Goal: Information Seeking & Learning: Learn about a topic

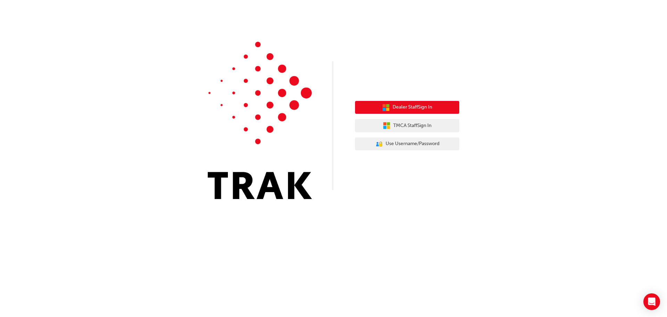
click at [401, 106] on span "Dealer Staff Sign In" at bounding box center [413, 107] width 40 height 8
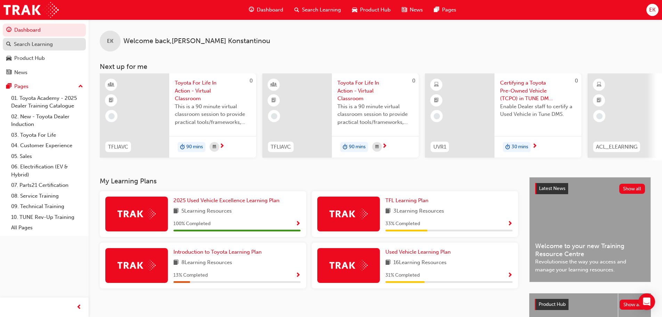
click at [33, 45] on div "Search Learning" at bounding box center [33, 44] width 39 height 8
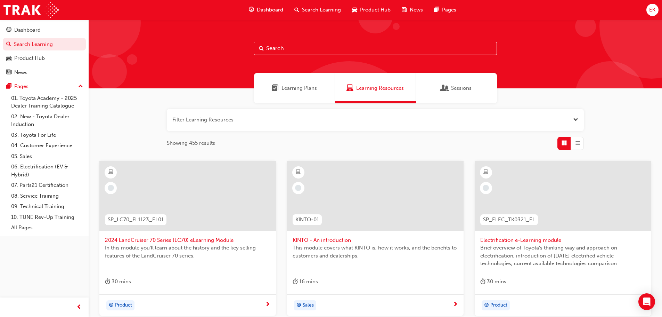
click at [241, 120] on button "button" at bounding box center [375, 120] width 417 height 22
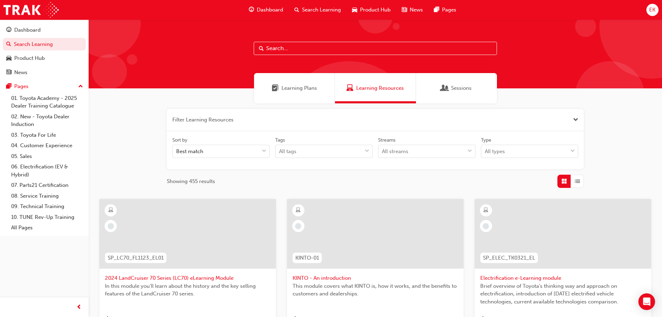
click at [277, 48] on input "text" at bounding box center [375, 48] width 243 height 13
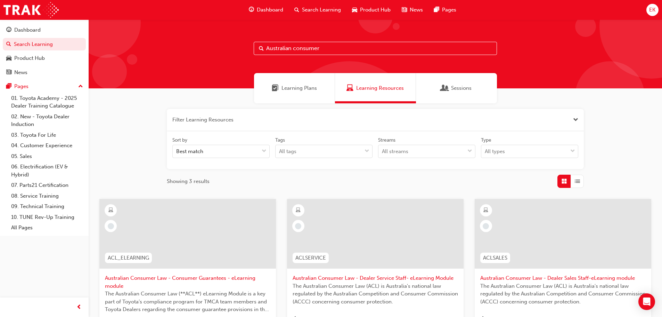
scroll to position [104, 0]
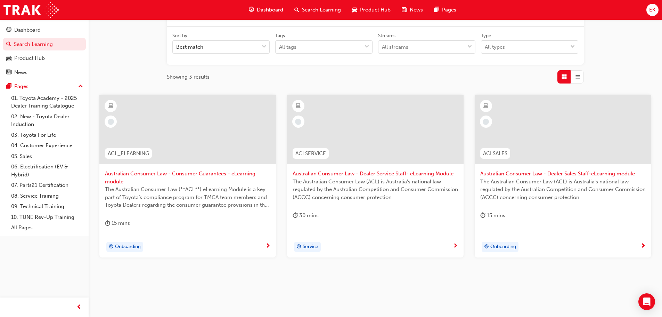
type input "Australian consumer"
click at [153, 175] on span "Australian Consumer Law - Consumer Guarantees - eLearning module" at bounding box center [187, 178] width 165 height 16
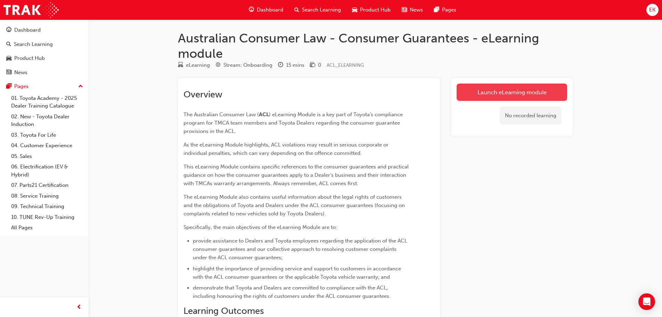
click at [497, 91] on link "Launch eLearning module" at bounding box center [512, 91] width 111 height 17
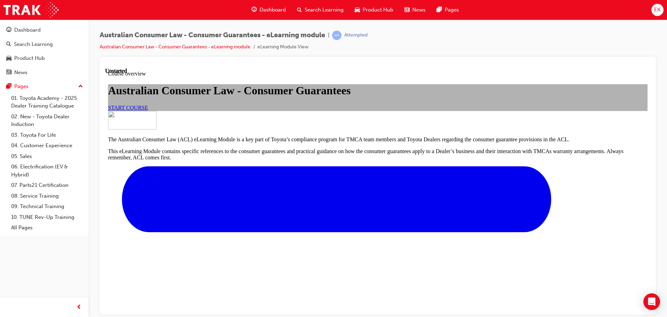
click at [148, 110] on span "START COURSE" at bounding box center [128, 107] width 40 height 6
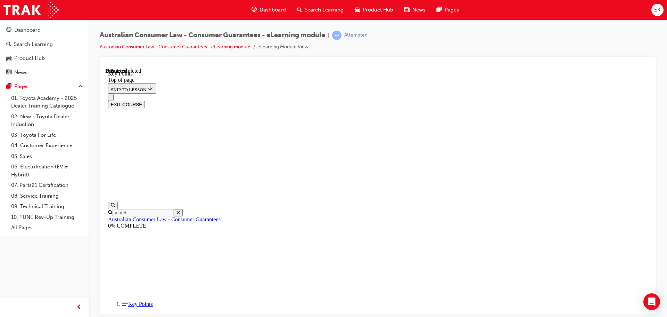
scroll to position [22, 0]
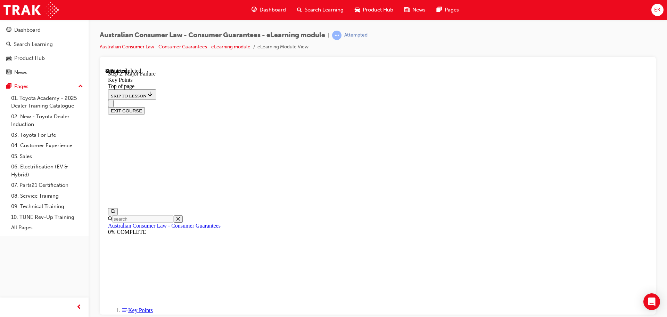
scroll to position [1323, 0]
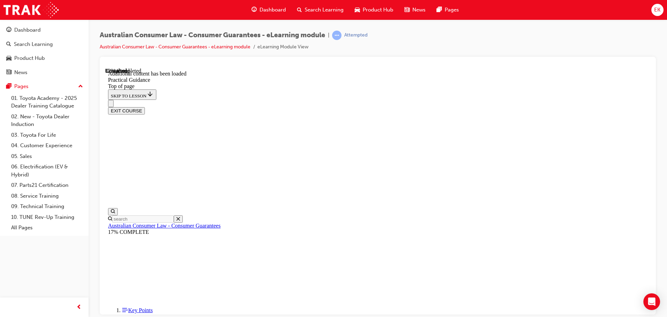
scroll to position [444, 0]
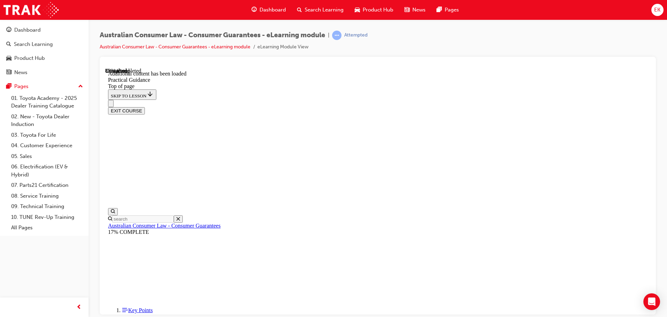
scroll to position [1744, 0]
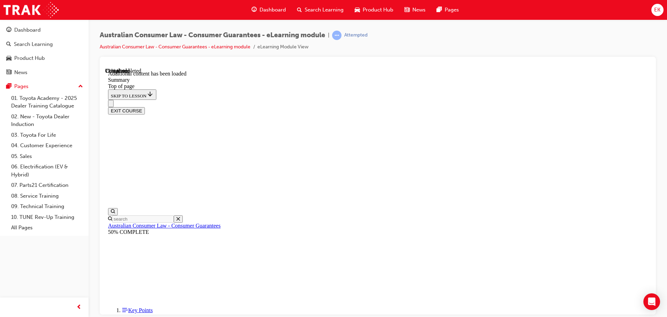
scroll to position [512, 0]
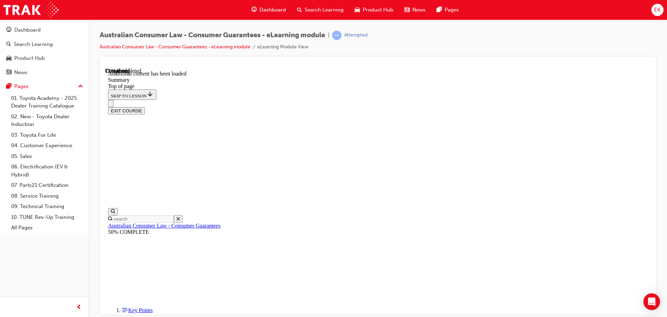
scroll to position [515, 0]
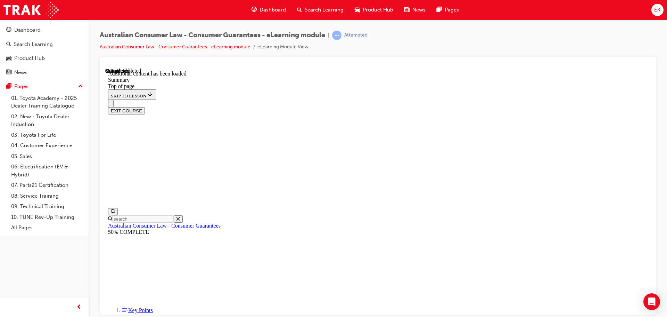
drag, startPoint x: 299, startPoint y: 180, endPoint x: 299, endPoint y: 196, distance: 16.3
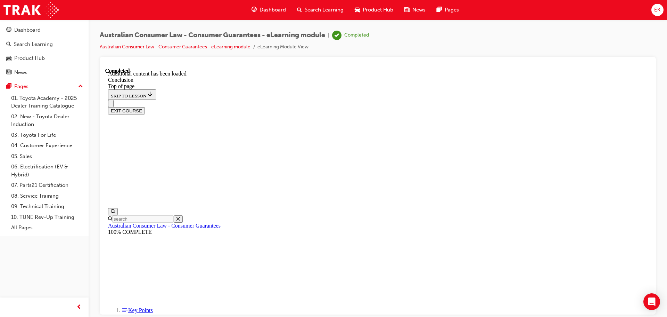
click at [145, 107] on button "EXIT COURSE" at bounding box center [126, 110] width 37 height 7
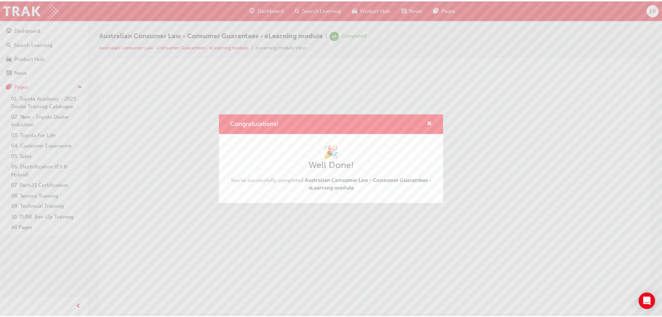
scroll to position [0, 0]
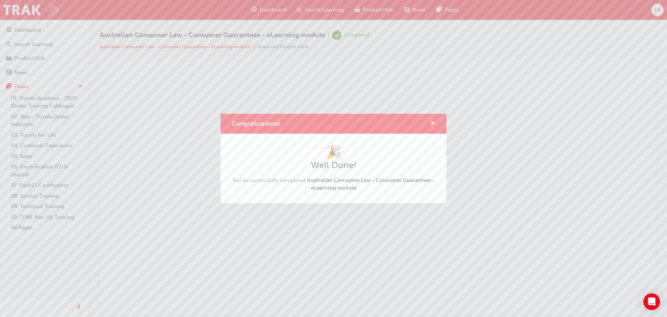
click at [431, 122] on span "cross-icon" at bounding box center [432, 124] width 5 height 6
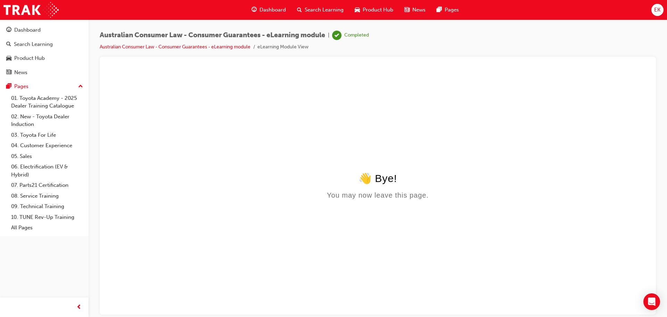
click at [322, 8] on span "Search Learning" at bounding box center [324, 10] width 39 height 8
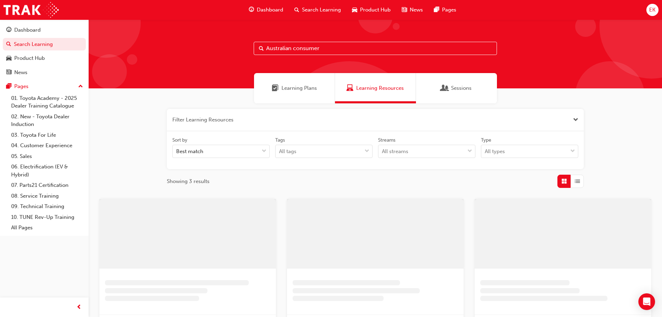
click at [295, 44] on input "Australian consumer" at bounding box center [375, 48] width 243 height 13
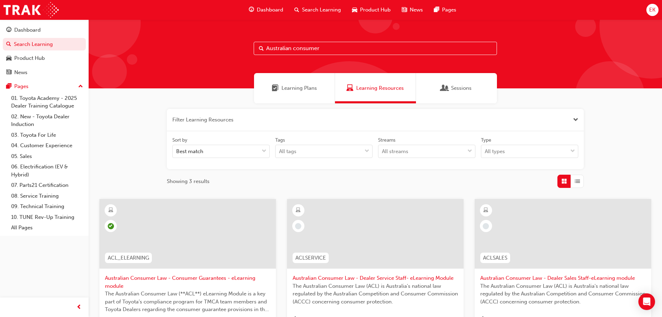
drag, startPoint x: 334, startPoint y: 48, endPoint x: 294, endPoint y: 47, distance: 39.7
click at [294, 47] on input "Australian consumer" at bounding box center [375, 48] width 243 height 13
click at [340, 54] on input "Australian consumer" at bounding box center [375, 48] width 243 height 13
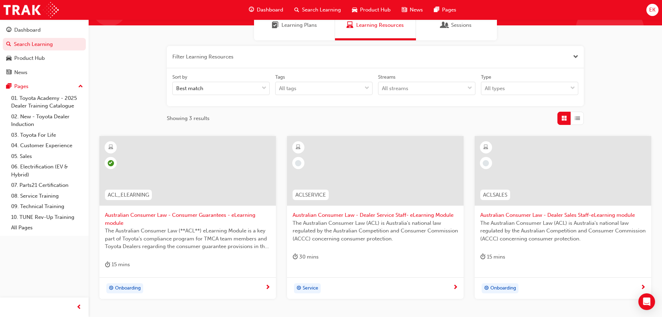
scroll to position [70, 0]
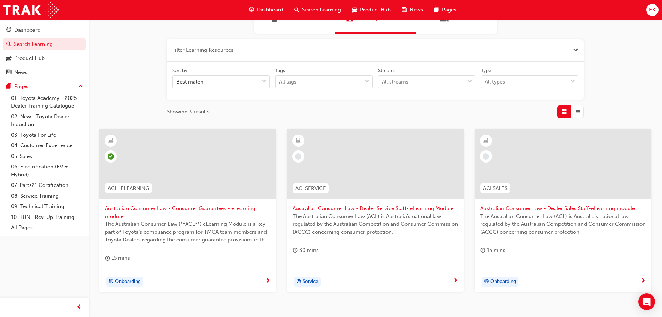
type input "Australian consumer law -"
click at [563, 207] on span "Australian Consumer Law - Dealer Sales Staff-eLearning module" at bounding box center [562, 208] width 165 height 8
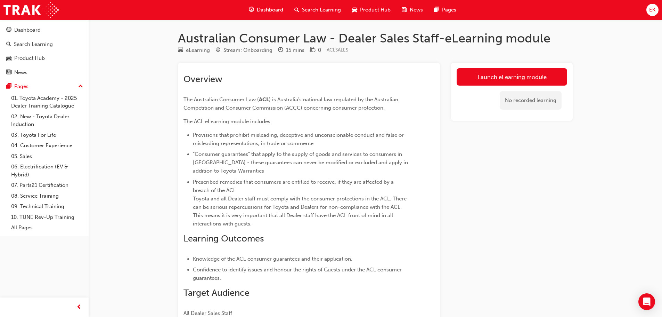
click at [498, 77] on link "Launch eLearning module" at bounding box center [512, 76] width 111 height 17
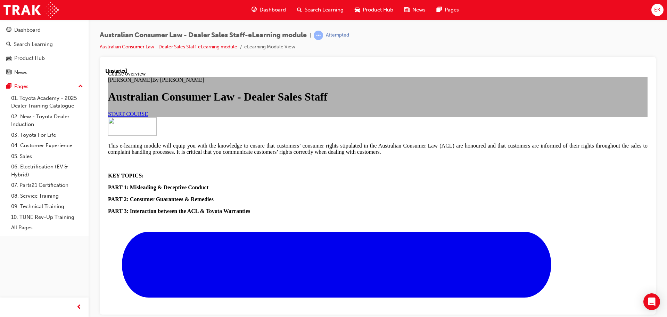
scroll to position [70, 0]
click at [148, 116] on span "START COURSE" at bounding box center [128, 114] width 40 height 6
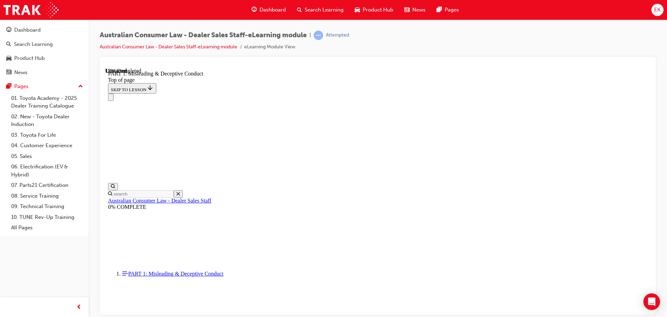
scroll to position [439, 0]
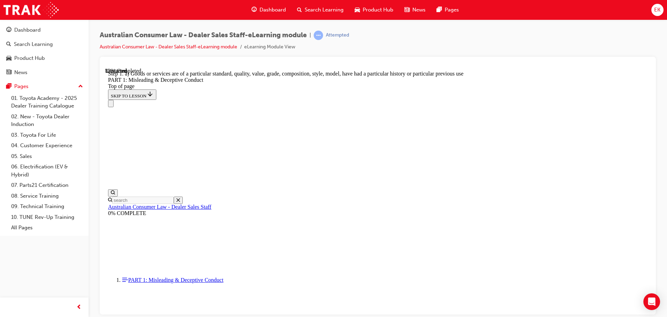
scroll to position [800, 0]
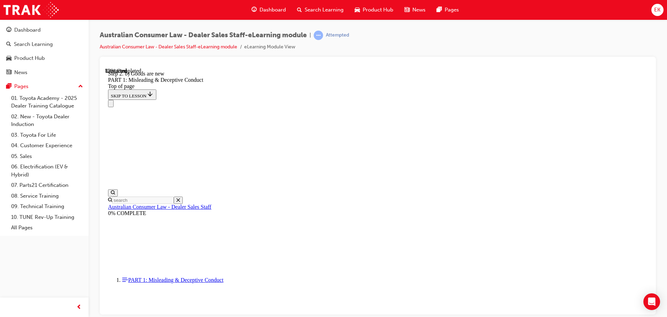
scroll to position [815, 0]
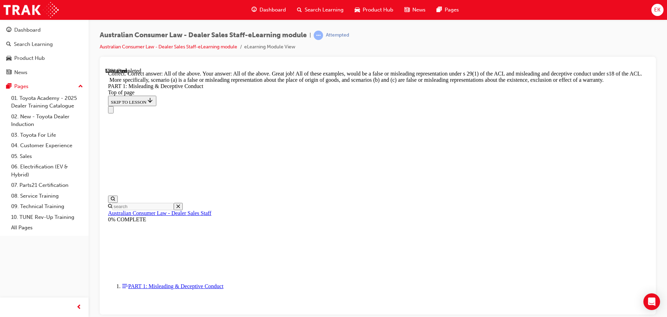
scroll to position [988, 0]
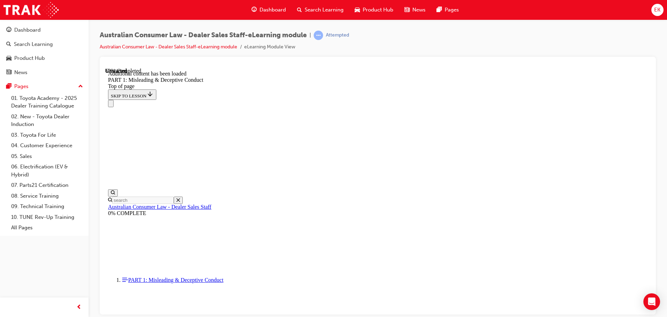
scroll to position [1372, 0]
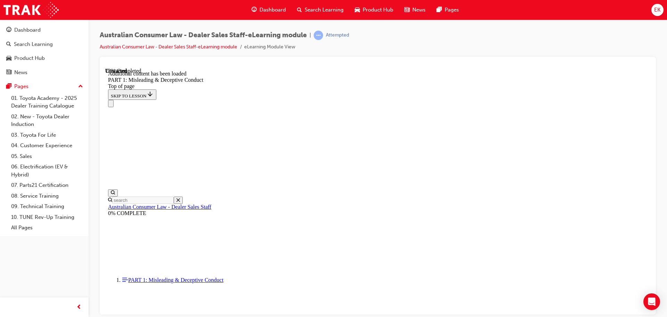
scroll to position [1698, 0]
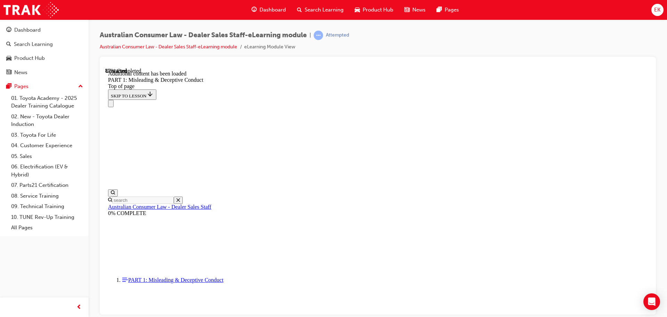
scroll to position [1902, 0]
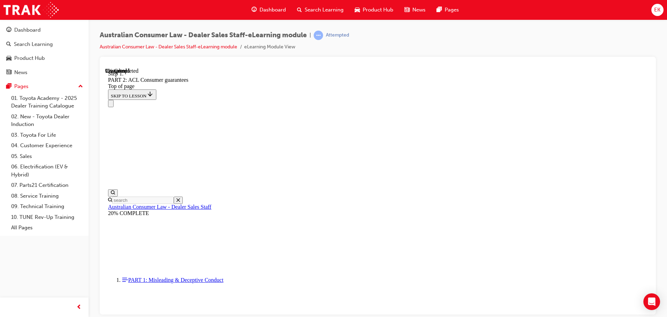
scroll to position [1127, 0]
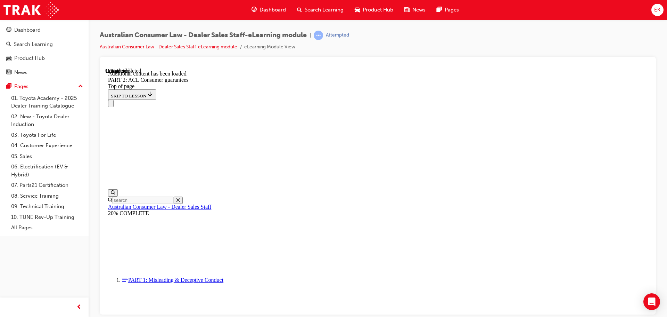
scroll to position [1315, 0]
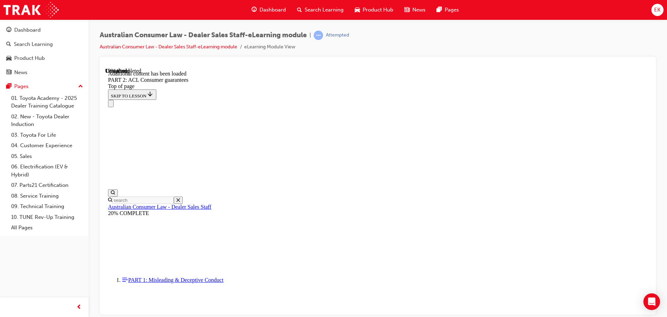
scroll to position [1676, 0]
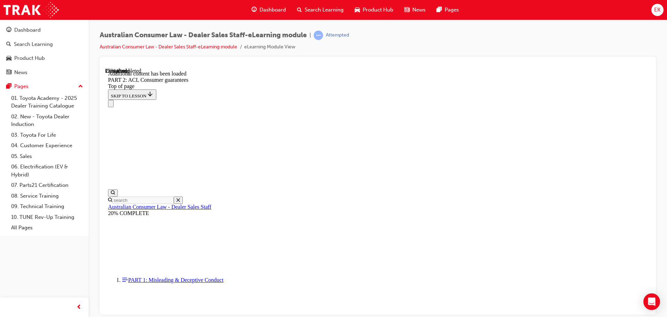
scroll to position [2097, 0]
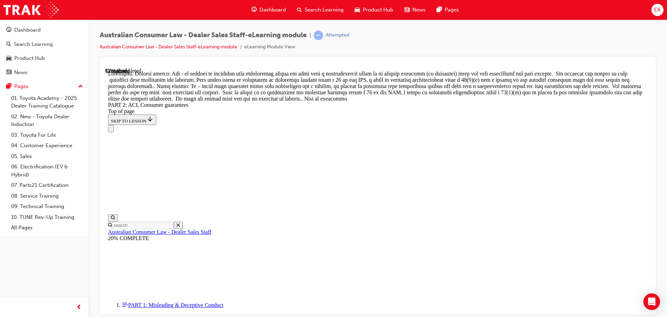
scroll to position [3097, 0]
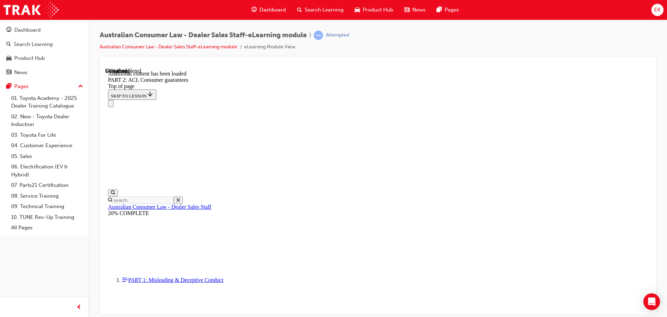
scroll to position [3835, 0]
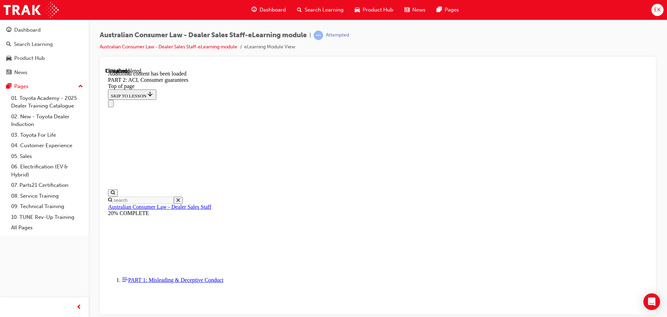
drag, startPoint x: 419, startPoint y: 283, endPoint x: 442, endPoint y: 271, distance: 26.3
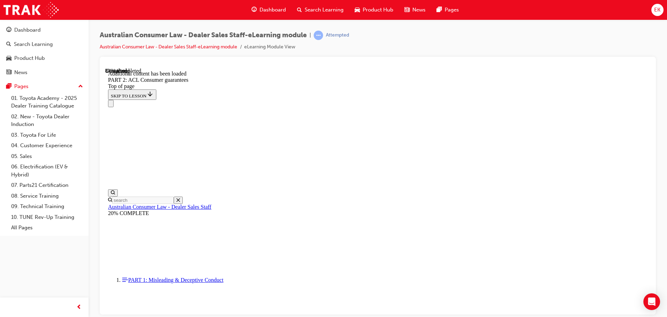
scroll to position [6917, 0]
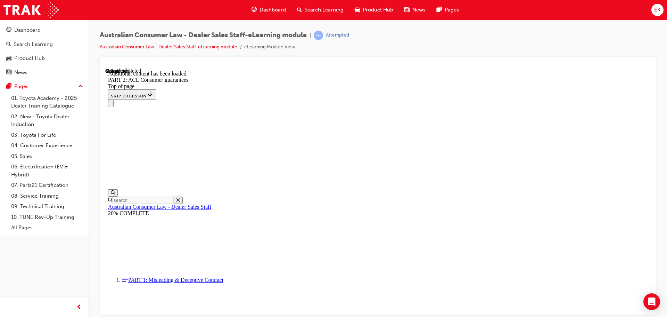
scroll to position [7626, 0]
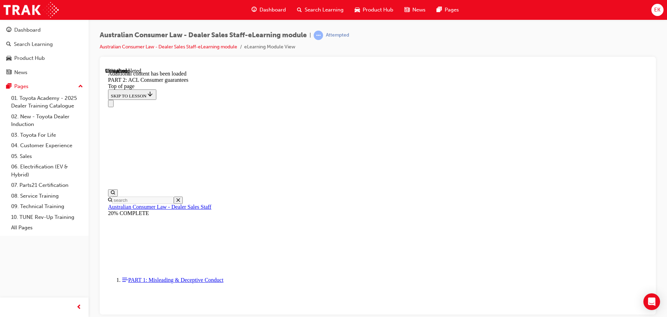
scroll to position [8366, 0]
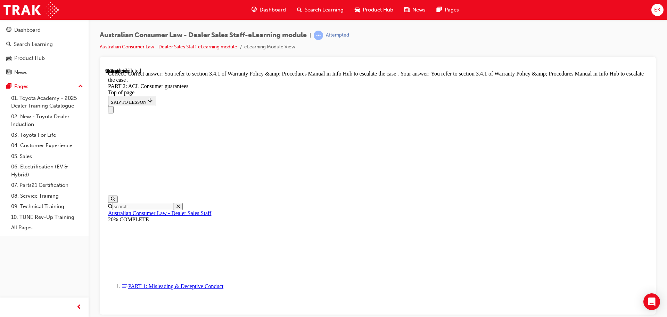
scroll to position [8735, 0]
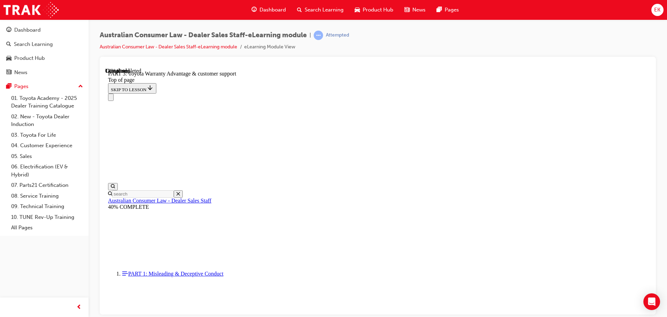
scroll to position [439, 0]
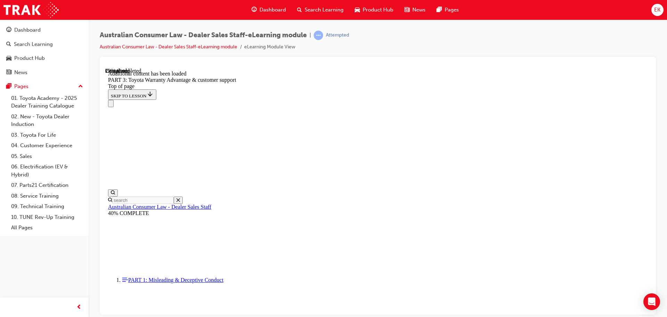
scroll to position [811, 0]
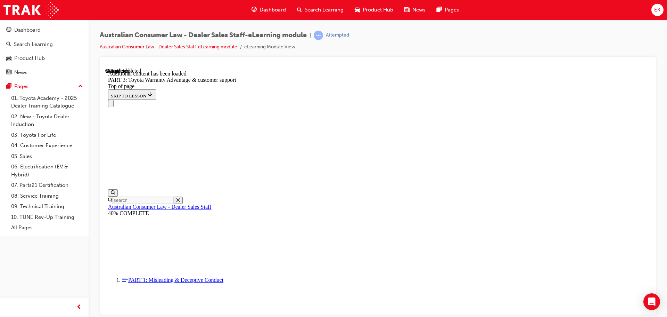
scroll to position [1885, 0]
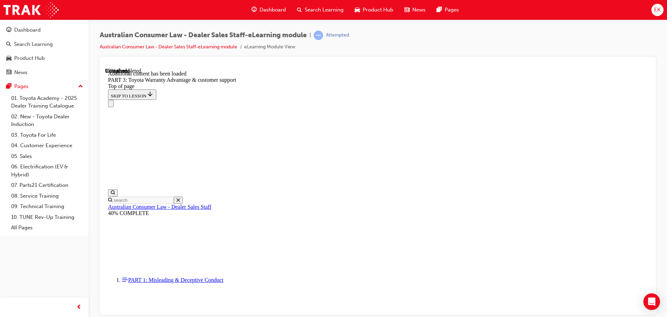
scroll to position [2212, 0]
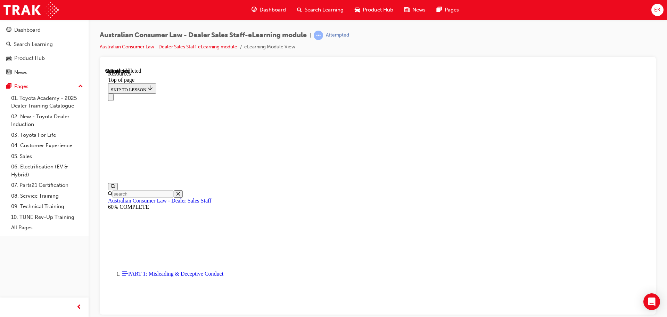
scroll to position [356, 0]
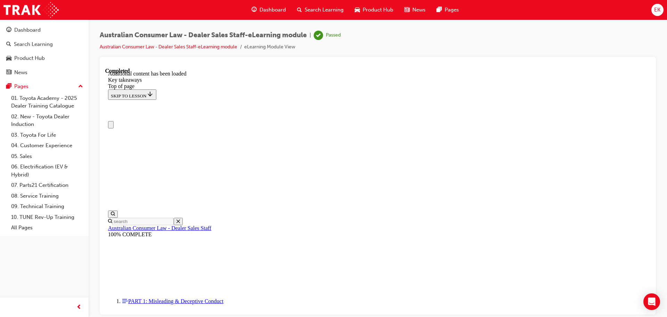
scroll to position [161, 0]
